Goal: Transaction & Acquisition: Book appointment/travel/reservation

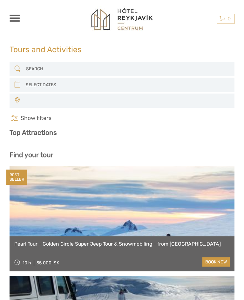
select select
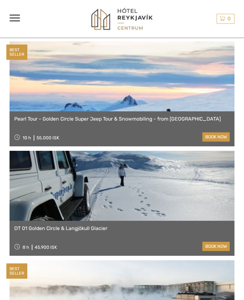
scroll to position [125, 0]
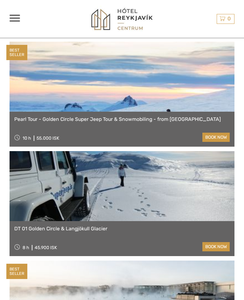
select select
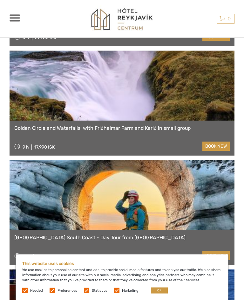
scroll to position [717, 0]
click at [204, 146] on link "book now" at bounding box center [216, 146] width 27 height 9
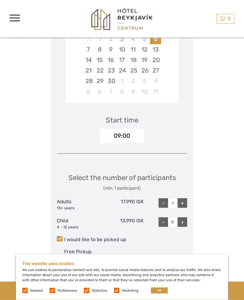
scroll to position [1237, 0]
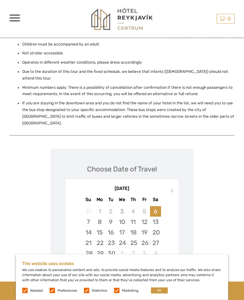
click at [172, 187] on button "Next Month" at bounding box center [173, 192] width 10 height 10
click at [175, 187] on button "Next Month" at bounding box center [173, 192] width 10 height 10
click at [176, 187] on button "Next Month" at bounding box center [173, 192] width 10 height 10
click at [177, 187] on button "Next Month" at bounding box center [173, 192] width 10 height 10
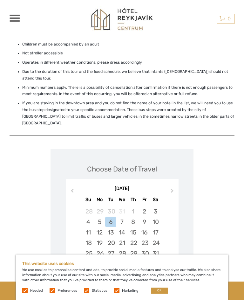
click at [174, 187] on button "Next Month" at bounding box center [173, 192] width 10 height 10
click at [175, 187] on button "Next Month" at bounding box center [173, 192] width 10 height 10
click at [174, 187] on button "Next Month" at bounding box center [173, 192] width 10 height 10
click at [175, 187] on button "Next Month" at bounding box center [173, 192] width 10 height 10
click at [174, 187] on button "Next Month" at bounding box center [173, 192] width 10 height 10
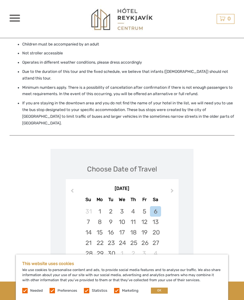
click at [175, 187] on button "Next Month" at bounding box center [173, 192] width 10 height 10
click at [103, 238] on div "20" at bounding box center [99, 243] width 11 height 11
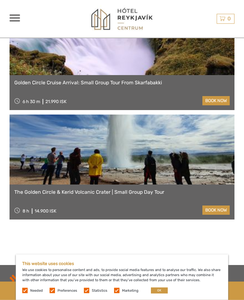
scroll to position [1848, 0]
click at [217, 206] on link "book now" at bounding box center [216, 210] width 27 height 9
